Goal: Task Accomplishment & Management: Manage account settings

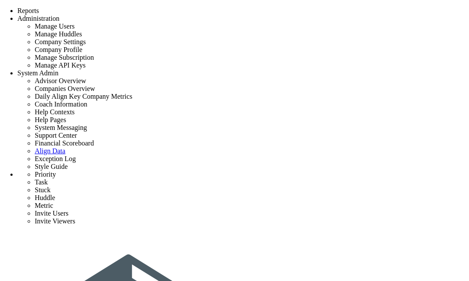
type input "add task 9 9 1.1"
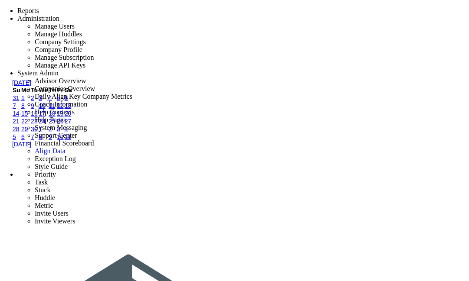
click at [64, 109] on link "12" at bounding box center [60, 105] width 7 height 7
type input "9/12/2025"
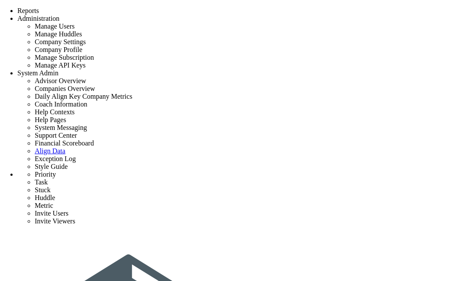
type input "add task 9 9 1.1"
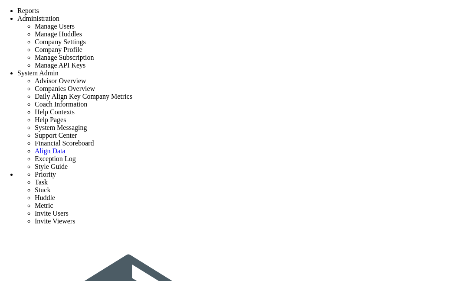
type input "9/12/2025"
type input "[PERSON_NAME]"
type input "Initial Phase - [PERSON_NAME] constructions"
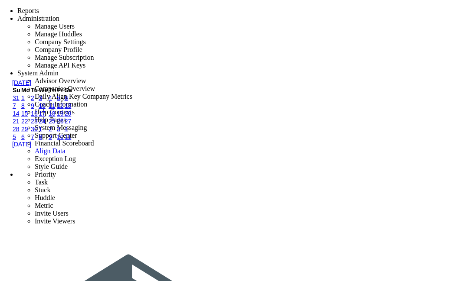
click at [72, 109] on link "13" at bounding box center [68, 105] width 7 height 7
type input "9/13/2025"
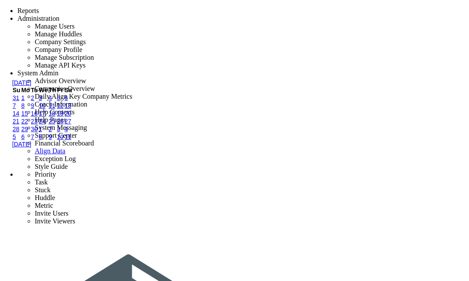
click at [72, 109] on link "13" at bounding box center [68, 105] width 7 height 7
type input "9/13/2025"
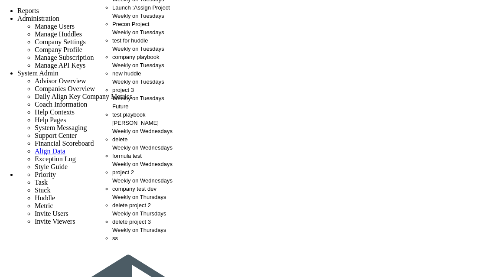
scroll to position [38, 0]
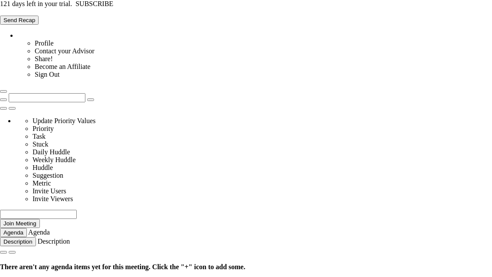
type input "Tuesday, September 9, 2025"
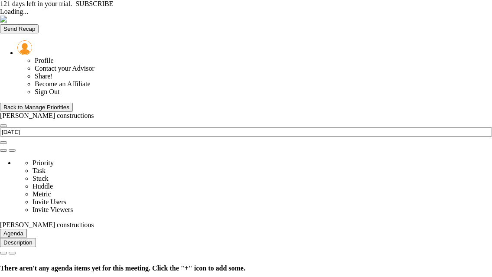
type input "[DATE]"
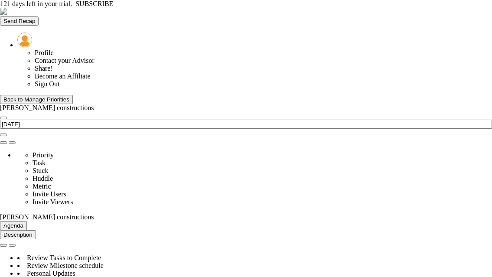
scroll to position [30, 75]
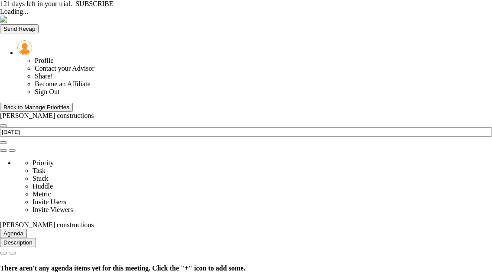
type input "[DATE]"
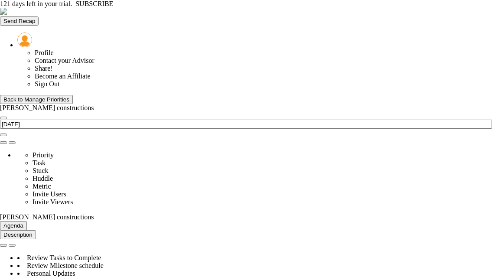
scroll to position [1168, 0]
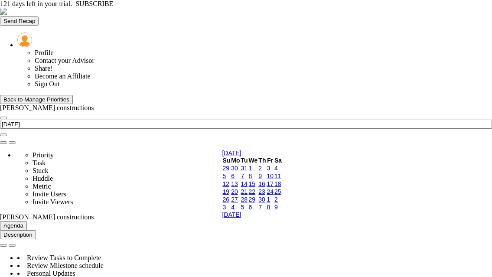
click at [229, 195] on link "19" at bounding box center [225, 191] width 7 height 7
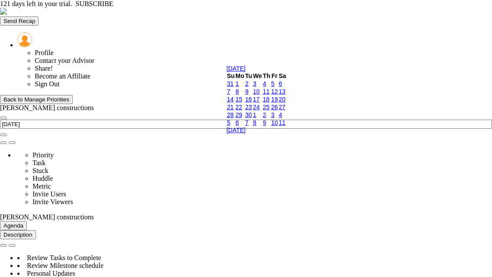
click at [252, 103] on link "16" at bounding box center [248, 99] width 7 height 7
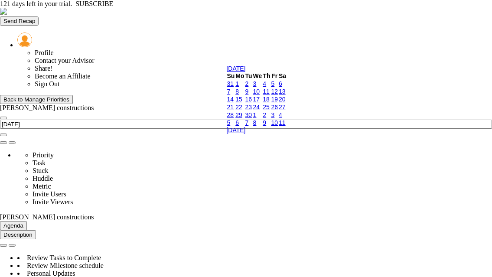
click at [252, 103] on link "16" at bounding box center [248, 99] width 7 height 7
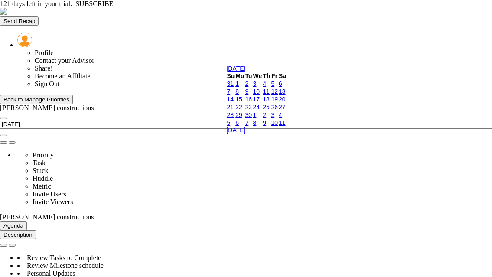
click at [260, 103] on link "17" at bounding box center [256, 99] width 7 height 7
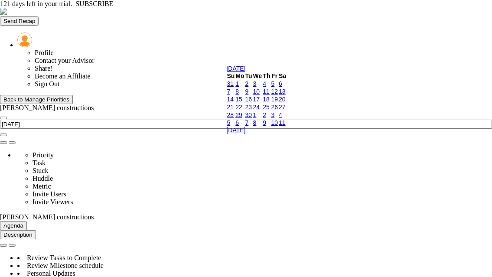
click at [260, 103] on link "17" at bounding box center [256, 99] width 7 height 7
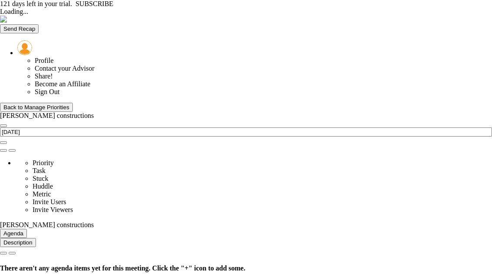
type input "[DATE]"
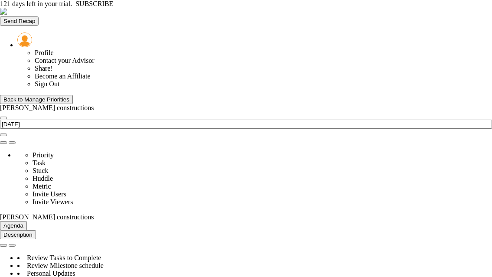
scroll to position [737, 0]
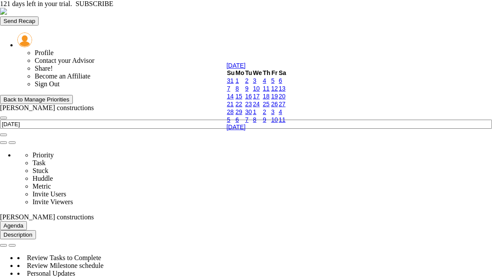
click at [270, 100] on link "18" at bounding box center [266, 96] width 7 height 7
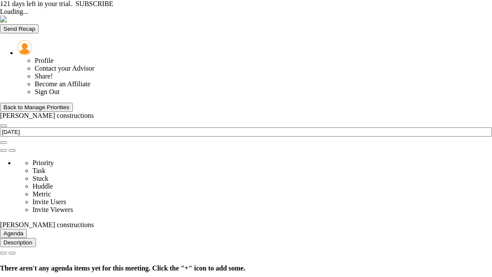
type input "[DATE]"
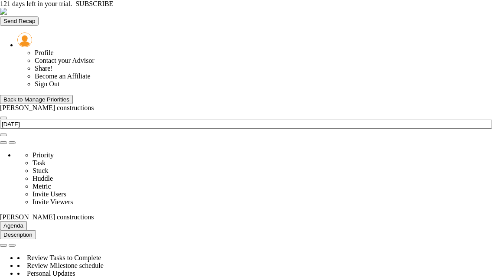
scroll to position [737, 0]
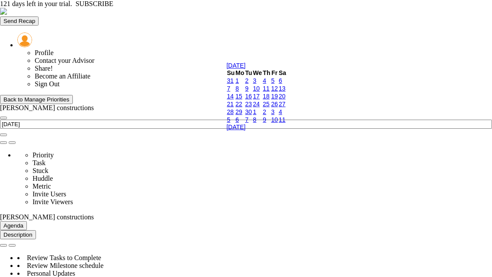
click at [270, 100] on link "18" at bounding box center [266, 96] width 7 height 7
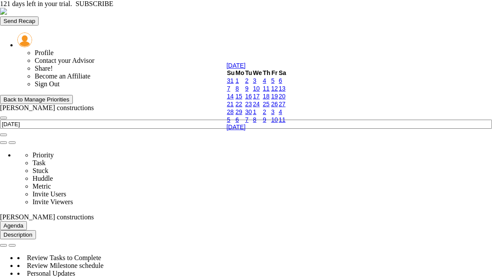
click at [286, 100] on link "20" at bounding box center [282, 96] width 7 height 7
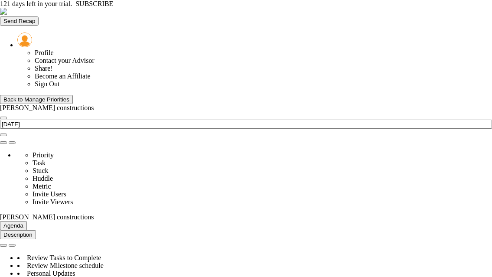
click at [49, 96] on div "Back to Manage Priorities" at bounding box center [36, 99] width 66 height 7
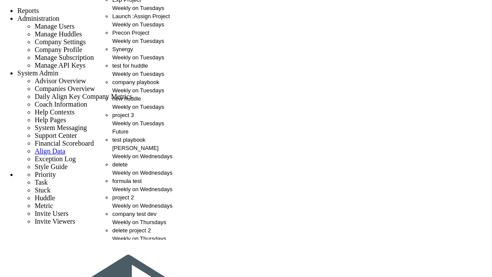
scroll to position [39, 0]
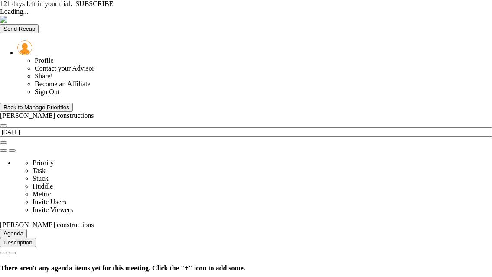
type input "[DATE]"
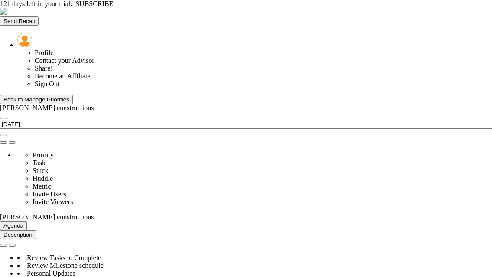
scroll to position [30, 75]
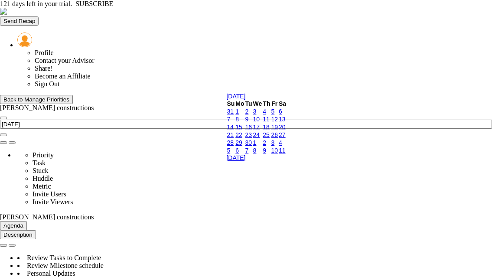
click at [270, 131] on link "18" at bounding box center [266, 127] width 7 height 7
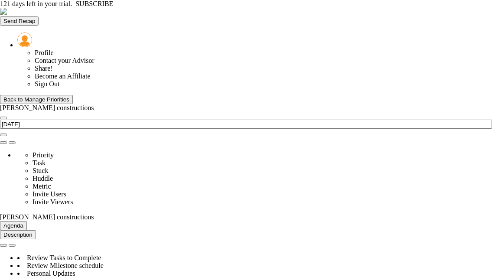
type input "Monday, September 8, 2025"
type input "ok now"
type input "9/18/2025"
type input "[PERSON_NAME]"
type input "[PERSON_NAME] constructions"
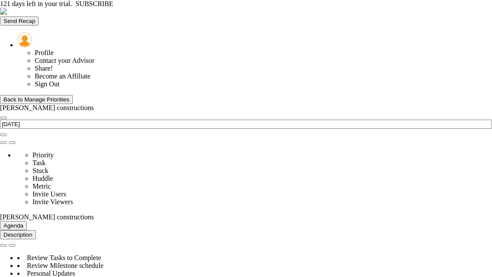
type input "[PERSON_NAME] constructions"
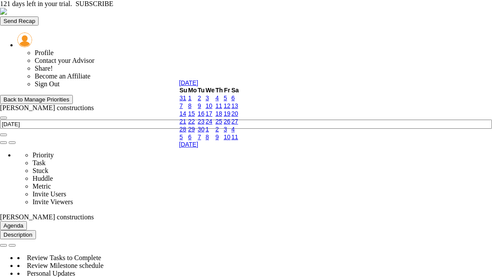
click at [231, 117] on link "19" at bounding box center [227, 113] width 7 height 7
type input "9/19/2025"
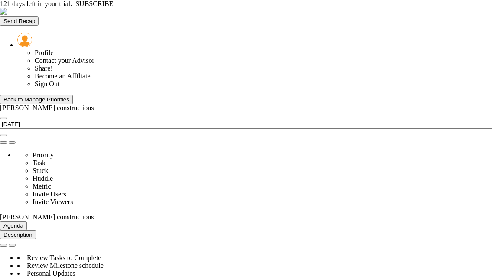
type input "ok now 1"
click at [62, 96] on div "Back to Manage Priorities" at bounding box center [36, 99] width 66 height 7
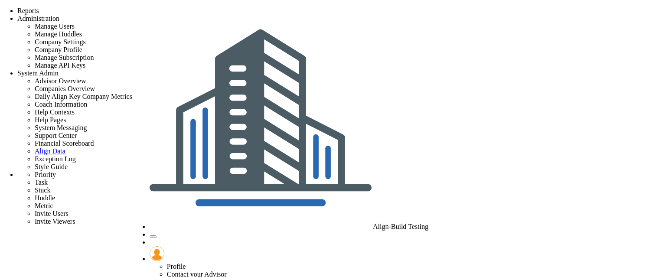
click at [428, 223] on span "Align-Build Testing" at bounding box center [400, 226] width 55 height 7
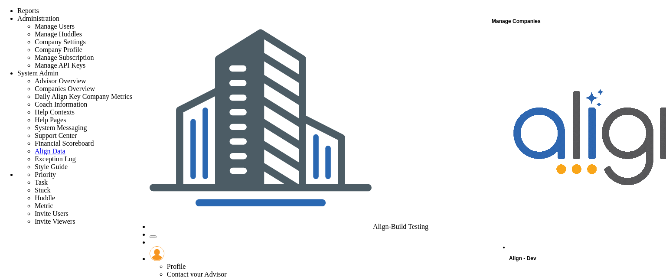
click at [492, 26] on div "Manage Companies" at bounding box center [578, 21] width 173 height 11
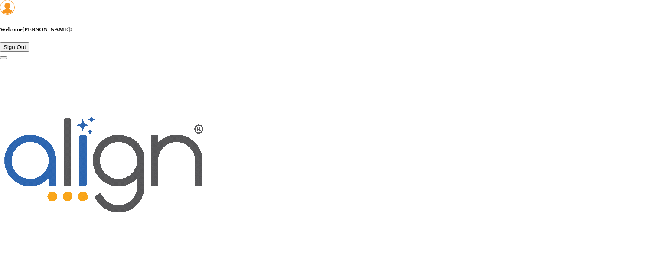
scroll to position [520, 0]
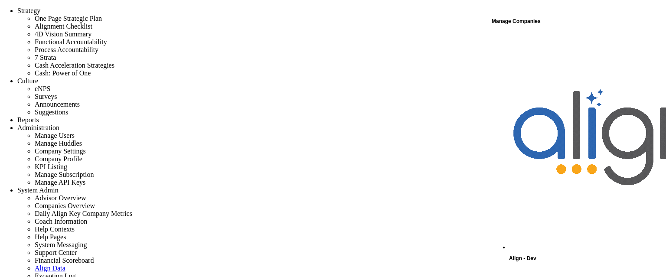
click at [492, 25] on div "Manage Companies" at bounding box center [578, 21] width 173 height 11
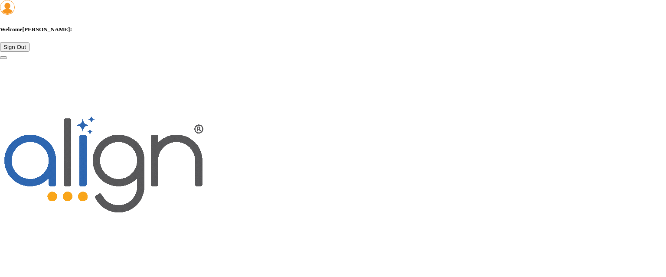
scroll to position [650, 0]
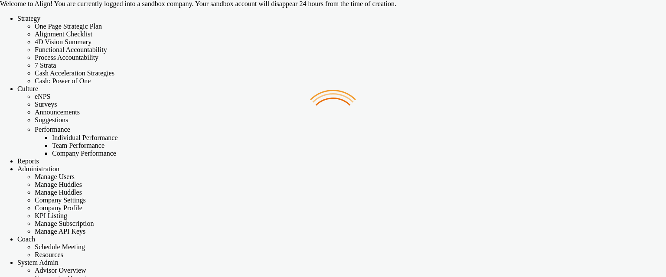
checkbox input "false"
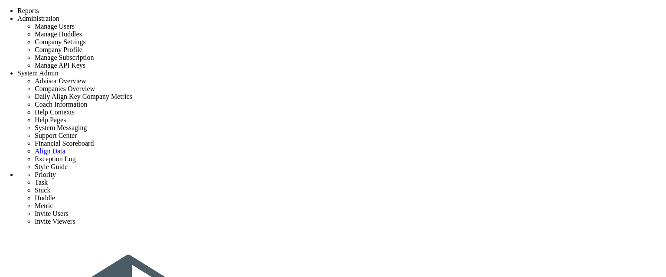
drag, startPoint x: 47, startPoint y: 1, endPoint x: 308, endPoint y: 6, distance: 261.0
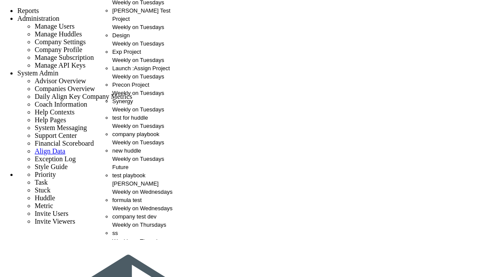
scroll to position [39, 0]
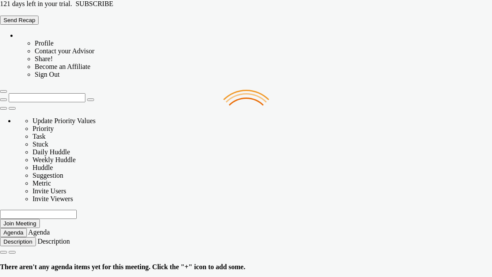
type input "[DATE]"
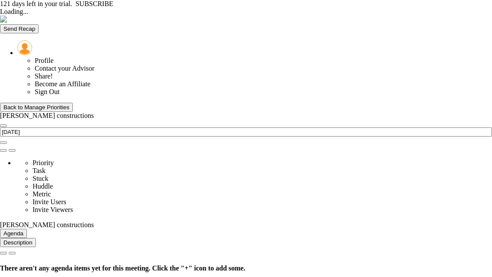
type input "[DATE]"
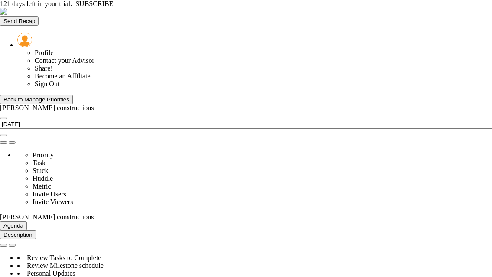
scroll to position [30, 75]
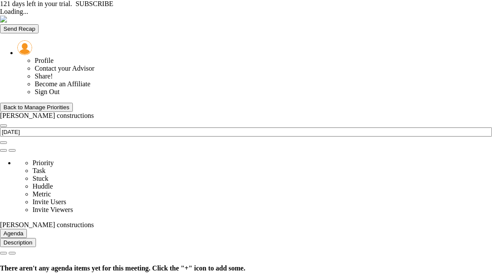
type input "[DATE]"
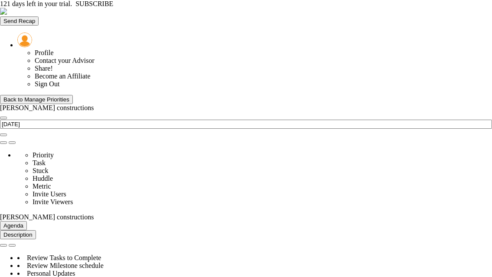
scroll to position [1124, 0]
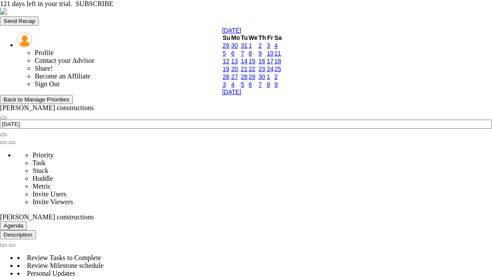
click at [256, 72] on link "22" at bounding box center [252, 68] width 7 height 7
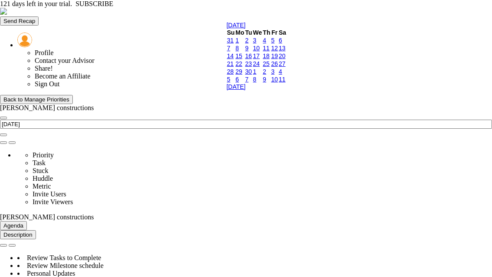
click at [228, 67] on link "21" at bounding box center [230, 63] width 7 height 7
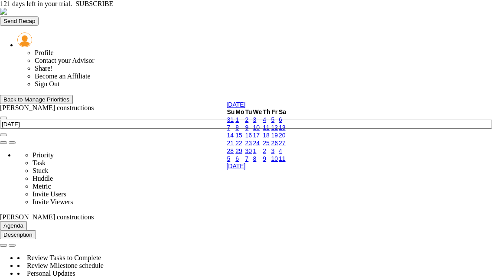
click at [232, 147] on link "21" at bounding box center [230, 143] width 7 height 7
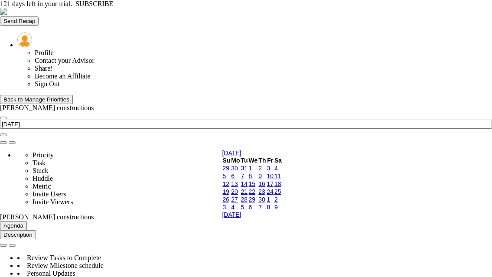
click at [274, 195] on link "24" at bounding box center [270, 191] width 7 height 7
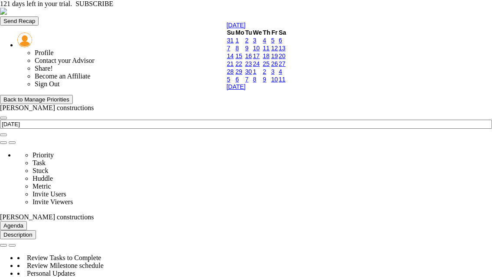
click at [242, 67] on link "22" at bounding box center [238, 63] width 7 height 7
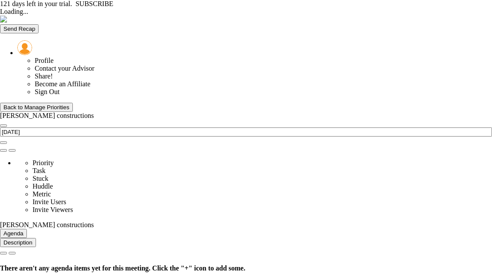
type input "[DATE]"
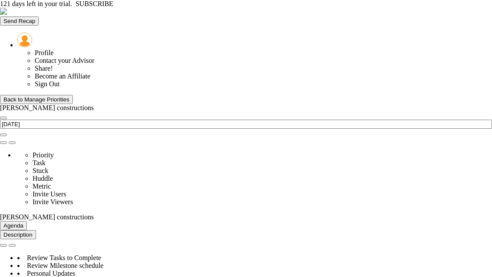
scroll to position [780, 0]
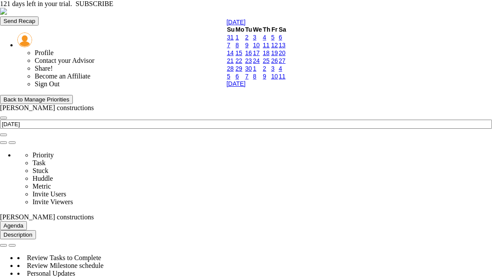
click at [252, 64] on link "23" at bounding box center [248, 60] width 7 height 7
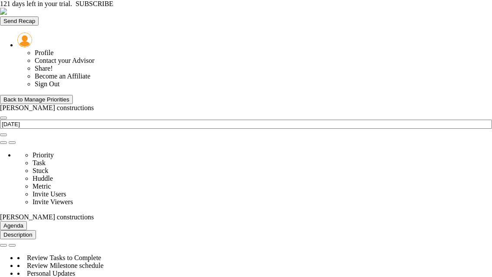
click at [47, 96] on div "Back to Manage Priorities" at bounding box center [36, 99] width 66 height 7
